Goal: Task Accomplishment & Management: Manage account settings

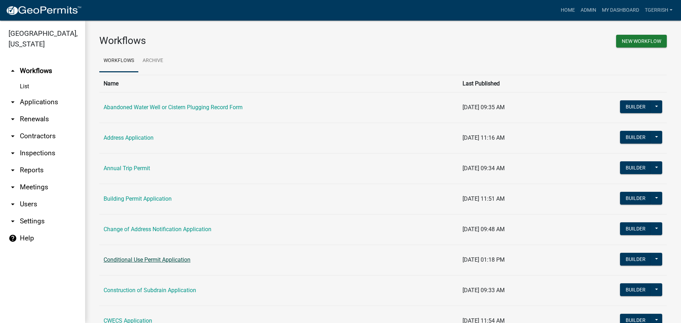
click at [130, 260] on link "Conditional Use Permit Application" at bounding box center [147, 259] width 87 height 7
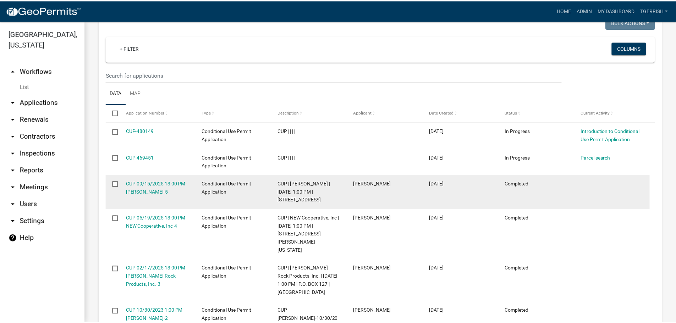
scroll to position [284, 0]
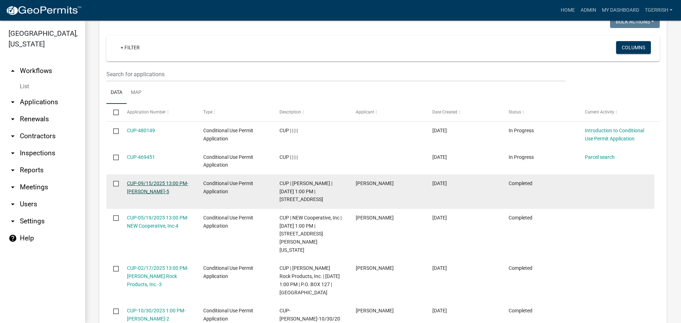
click at [154, 182] on link "CUP-09/15/2025 13:00 PM-[PERSON_NAME]-5" at bounding box center [157, 187] width 61 height 14
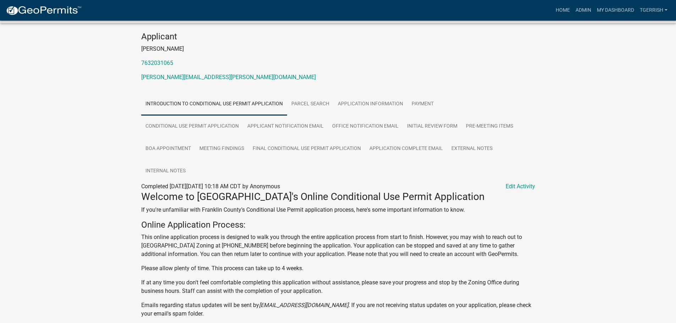
scroll to position [71, 0]
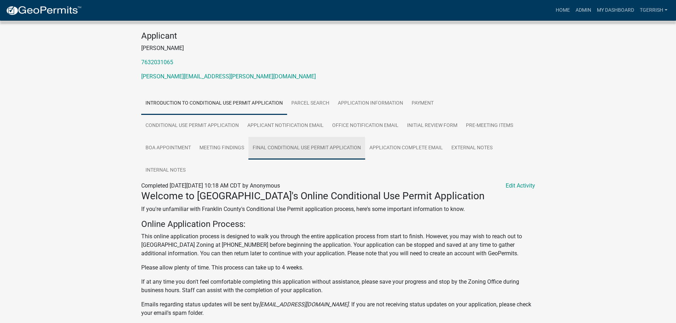
click at [306, 149] on link "Final Conditional Use Permit Application" at bounding box center [306, 148] width 117 height 23
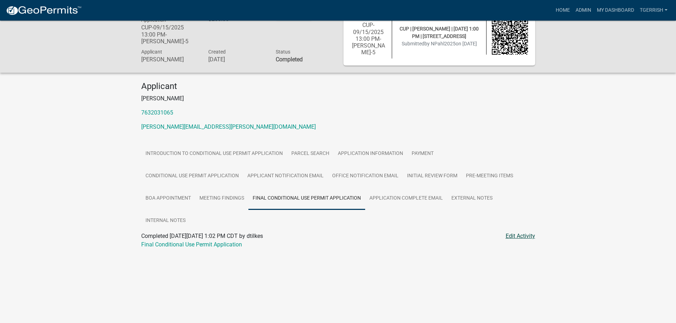
click at [524, 236] on link "Edit Activity" at bounding box center [519, 236] width 29 height 9
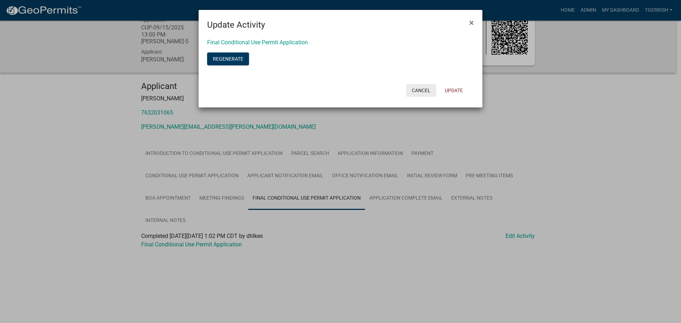
click at [422, 89] on button "Cancel" at bounding box center [421, 90] width 30 height 13
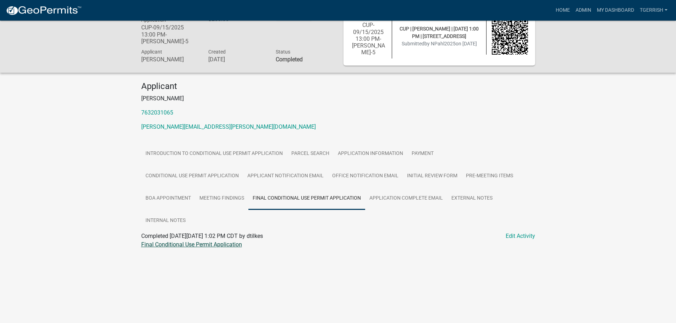
click at [206, 244] on link "Final Conditional Use Permit Application" at bounding box center [191, 244] width 101 height 7
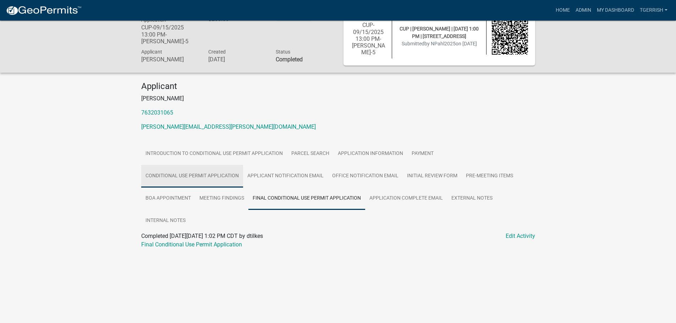
click at [227, 175] on link "Conditional Use Permit Application" at bounding box center [192, 176] width 102 height 23
click at [191, 245] on link "Conditional Use Permit Application" at bounding box center [184, 244] width 87 height 7
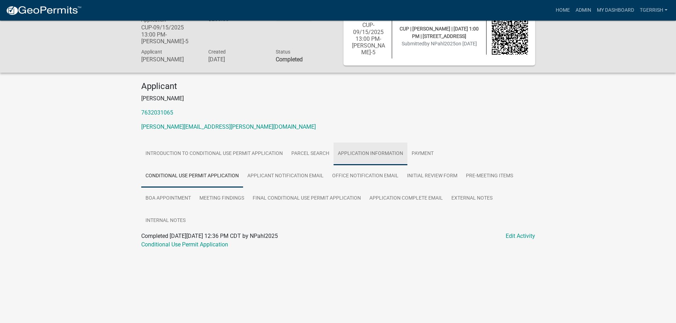
click at [363, 152] on link "Application Information" at bounding box center [370, 154] width 74 height 23
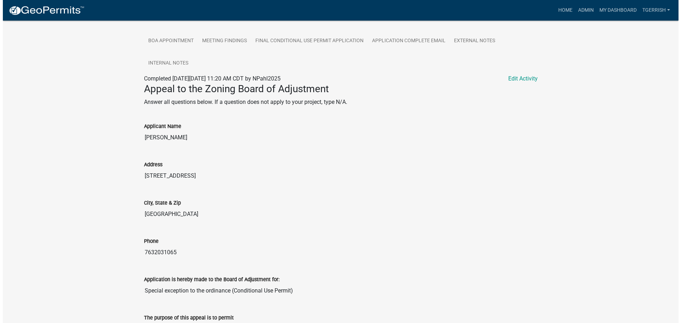
scroll to position [162, 0]
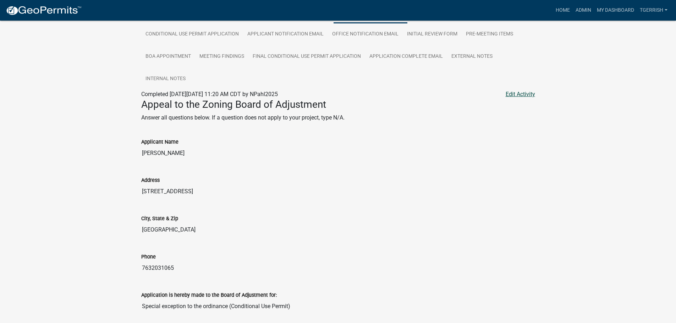
click at [513, 95] on link "Edit Activity" at bounding box center [519, 94] width 29 height 9
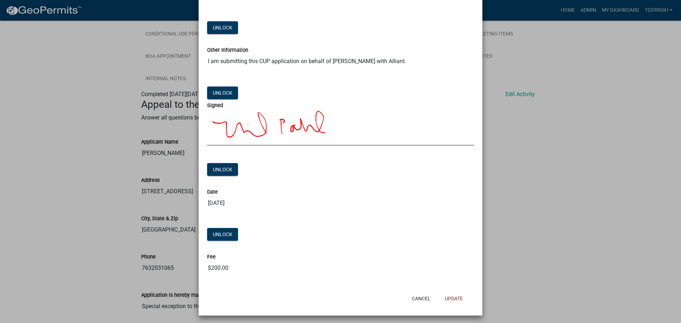
scroll to position [1286, 0]
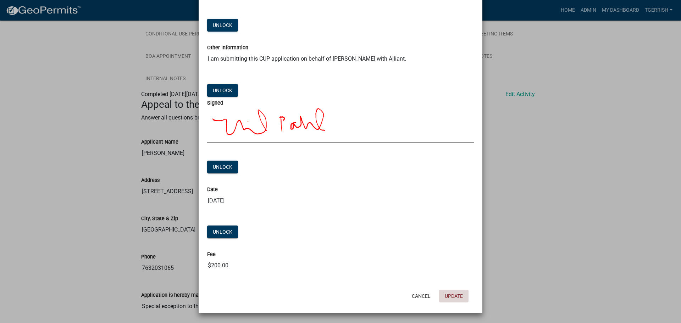
click at [451, 294] on button "Update" at bounding box center [453, 296] width 29 height 13
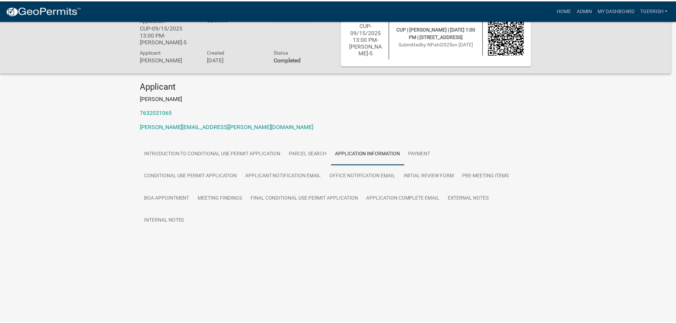
scroll to position [162, 0]
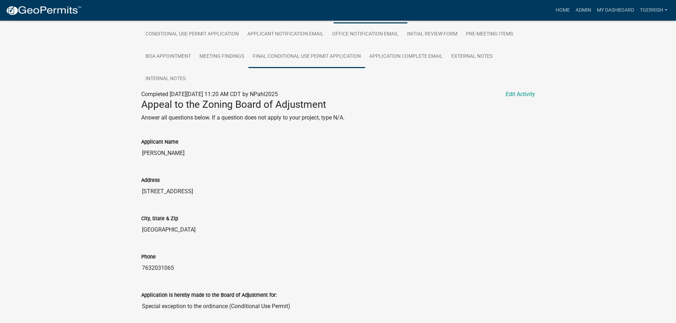
click at [289, 55] on link "Final Conditional Use Permit Application" at bounding box center [306, 56] width 117 height 23
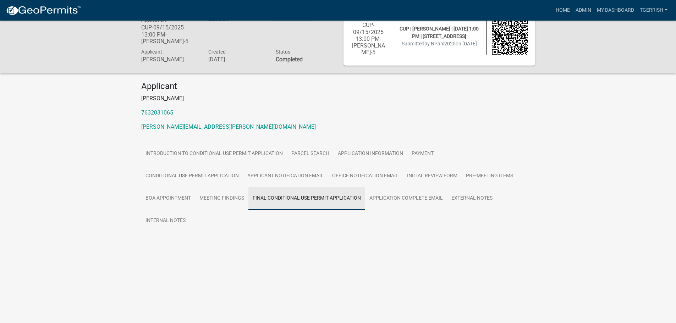
scroll to position [21, 0]
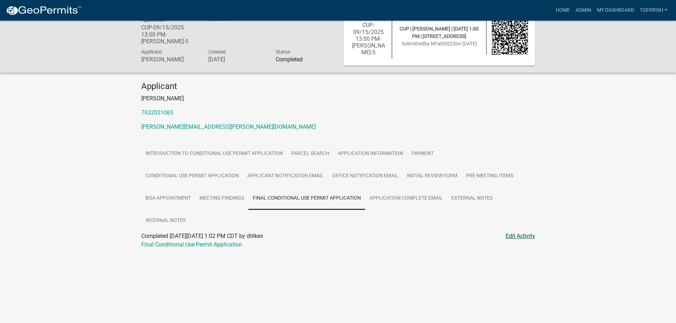
click at [507, 238] on link "Edit Activity" at bounding box center [519, 236] width 29 height 9
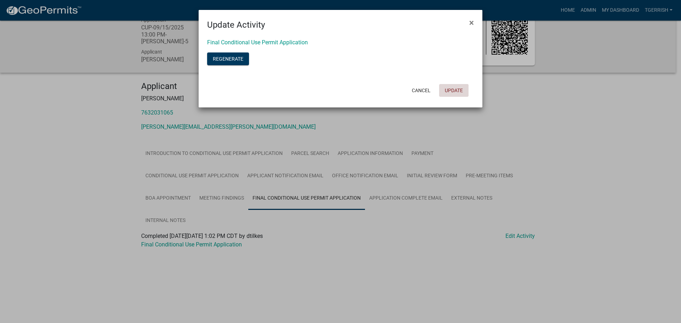
click at [454, 91] on button "Update" at bounding box center [453, 90] width 29 height 13
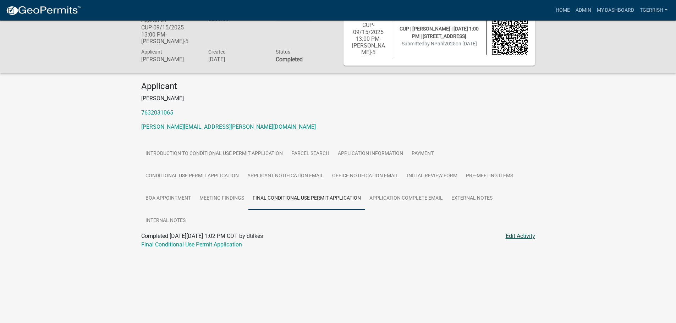
click at [515, 235] on link "Edit Activity" at bounding box center [519, 236] width 29 height 9
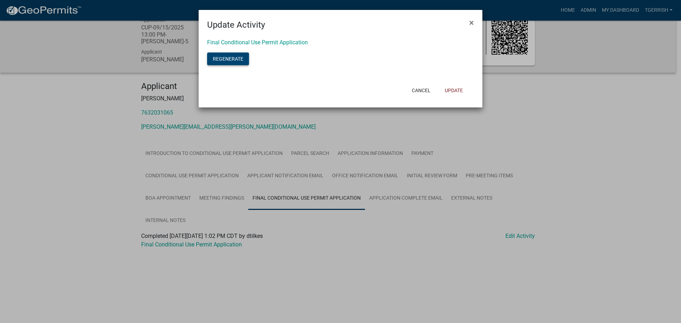
click at [233, 57] on button "Regenerate" at bounding box center [228, 58] width 42 height 13
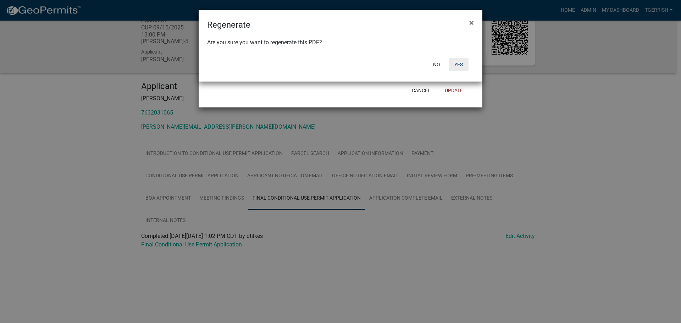
click at [459, 65] on button "Yes" at bounding box center [459, 64] width 20 height 13
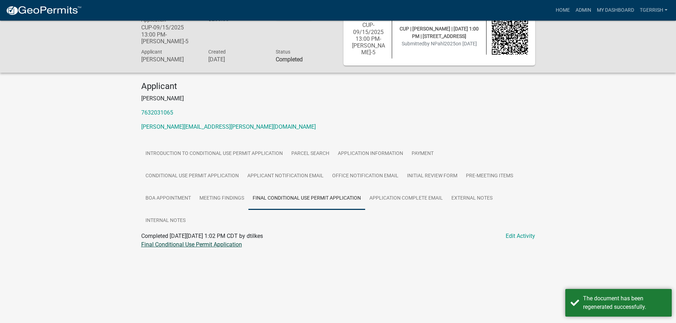
click at [182, 245] on link "Final Conditional Use Permit Application" at bounding box center [191, 244] width 101 height 7
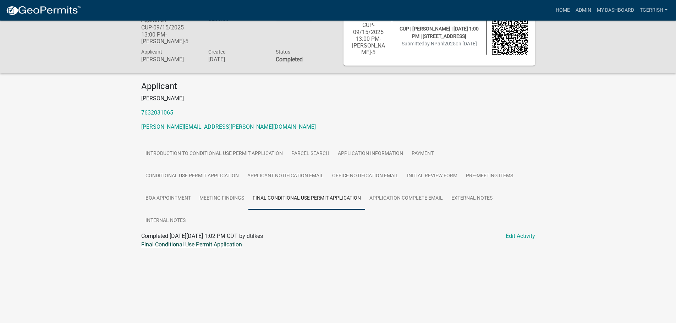
click at [174, 244] on link "Final Conditional Use Permit Application" at bounding box center [191, 244] width 101 height 7
click at [510, 237] on link "Edit Activity" at bounding box center [519, 236] width 29 height 9
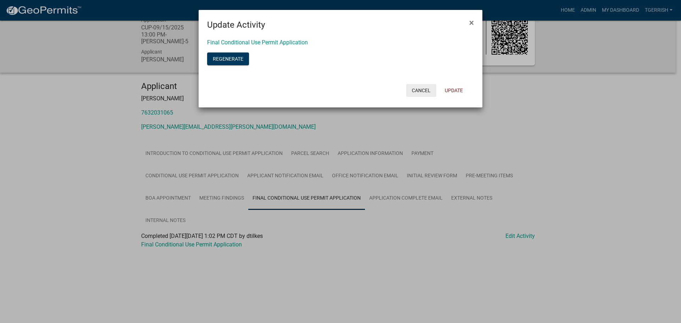
click at [416, 91] on button "Cancel" at bounding box center [421, 90] width 30 height 13
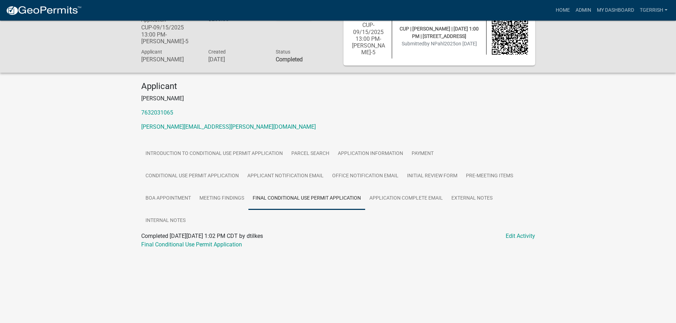
click at [393, 124] on p "[PERSON_NAME][EMAIL_ADDRESS][PERSON_NAME][DOMAIN_NAME]" at bounding box center [338, 127] width 394 height 9
